Goal: Information Seeking & Learning: Stay updated

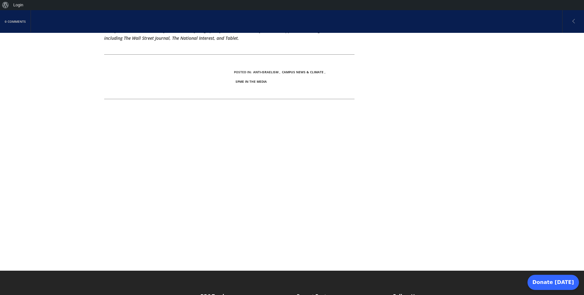
scroll to position [316, 0]
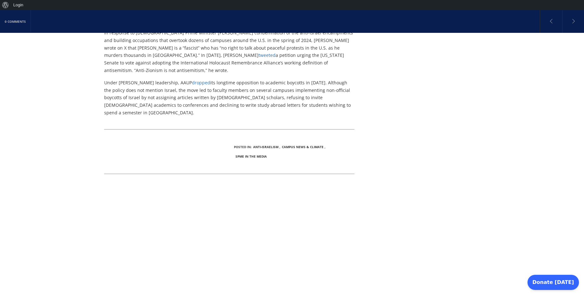
scroll to position [265, 0]
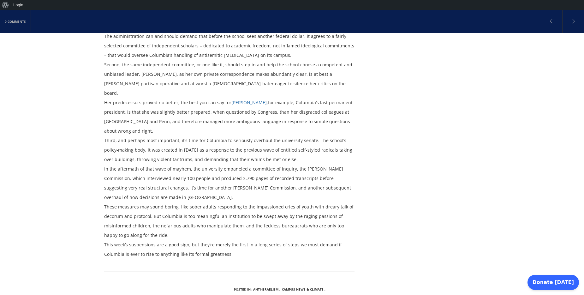
scroll to position [493, 0]
